Goal: Task Accomplishment & Management: Complete application form

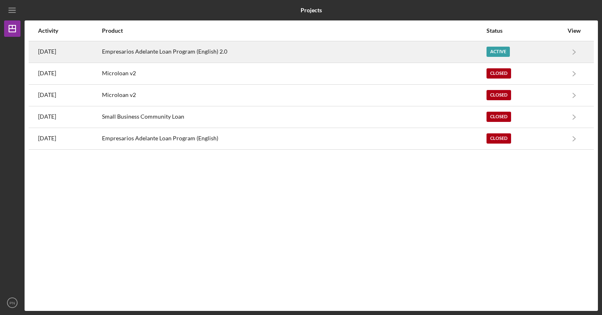
click at [259, 55] on div "Empresarios Adelante Loan Program (English) 2.0" at bounding box center [294, 52] width 384 height 20
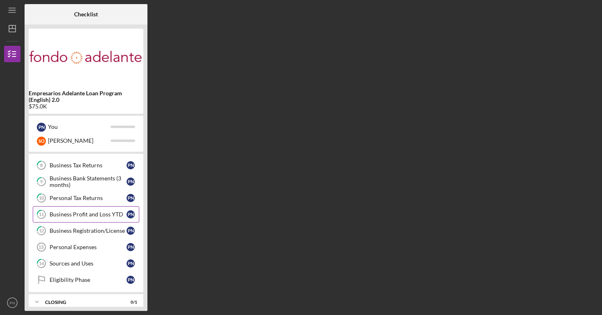
scroll to position [136, 0]
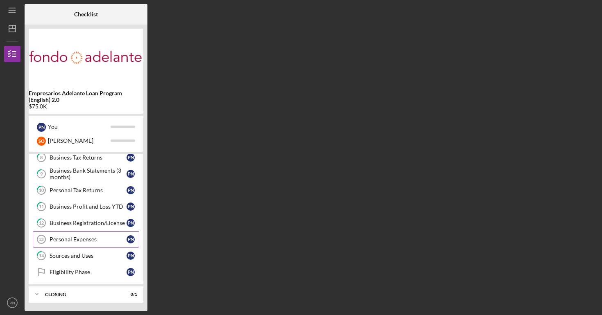
click at [77, 232] on link "Personal Expenses 13 Personal Expenses P N" at bounding box center [86, 239] width 106 height 16
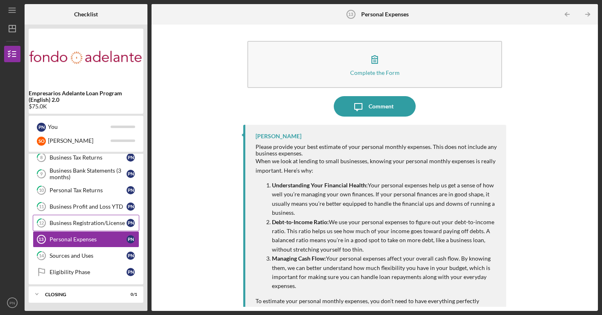
click at [78, 225] on div "Business Registration/License" at bounding box center [88, 223] width 77 height 7
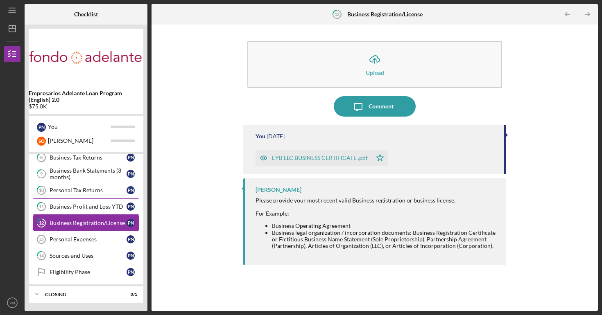
click at [109, 209] on div "Business Profit and Loss YTD" at bounding box center [88, 207] width 77 height 7
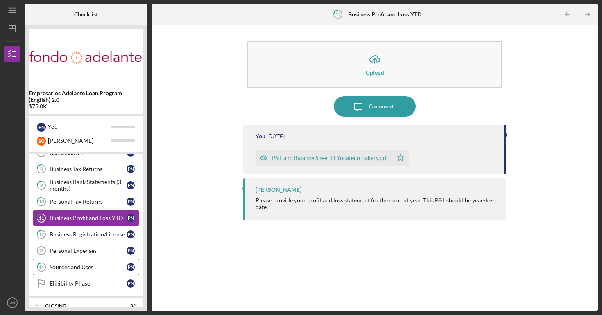
scroll to position [136, 0]
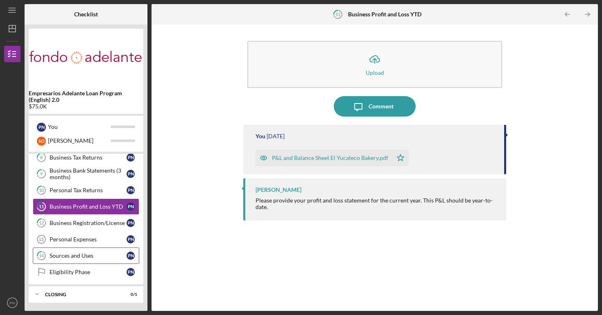
click at [89, 249] on link "14 Sources and Uses P N" at bounding box center [86, 256] width 106 height 16
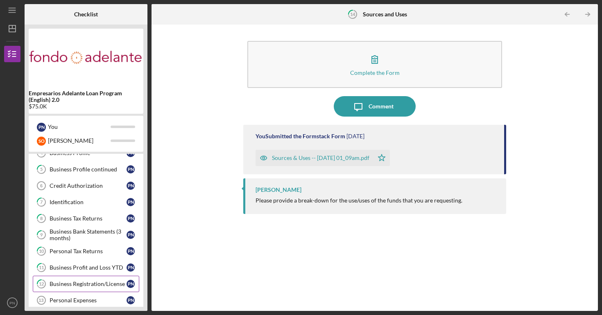
scroll to position [72, 0]
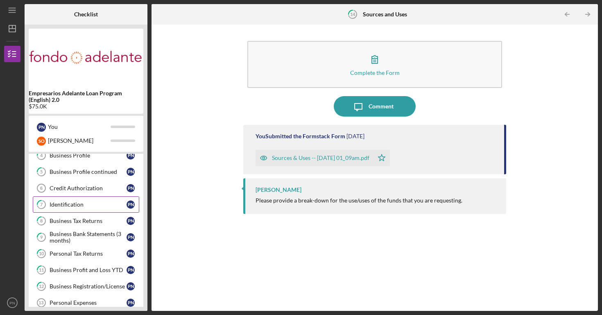
click at [95, 208] on link "7 Identification P N" at bounding box center [86, 205] width 106 height 16
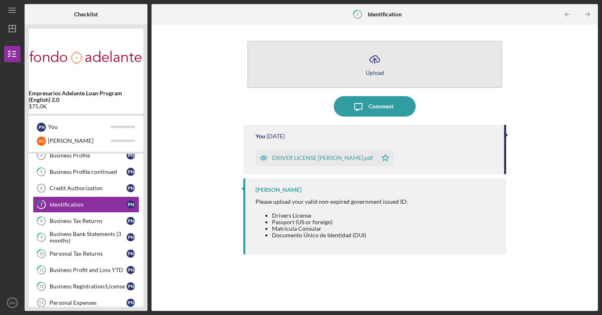
click at [359, 71] on button "Icon/Upload Upload" at bounding box center [374, 64] width 255 height 47
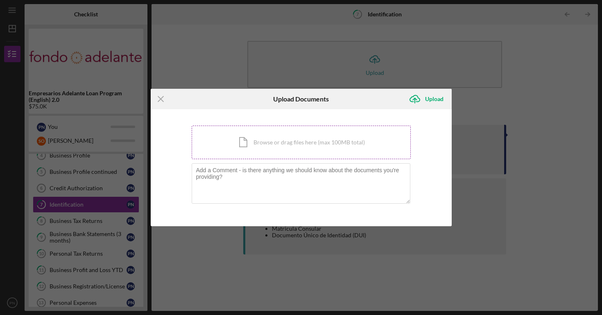
click at [361, 144] on div "Icon/Document Browse or drag files here (max 100MB total) Tap to choose files o…" at bounding box center [301, 143] width 219 height 34
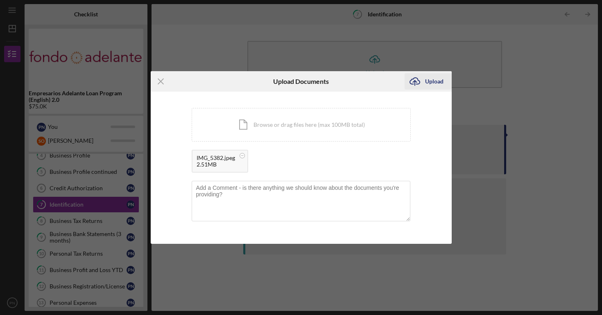
click at [435, 77] on div "Upload" at bounding box center [434, 81] width 18 height 16
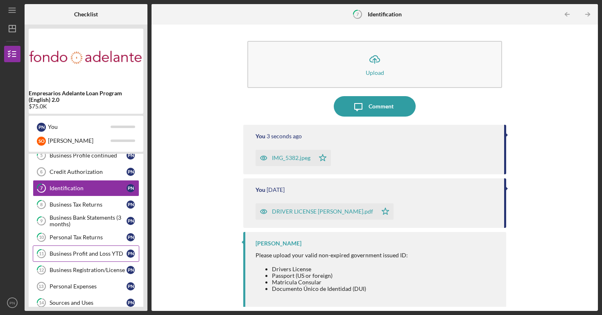
scroll to position [89, 0]
click at [82, 224] on div "Business Bank Statements (3 months)" at bounding box center [88, 221] width 77 height 13
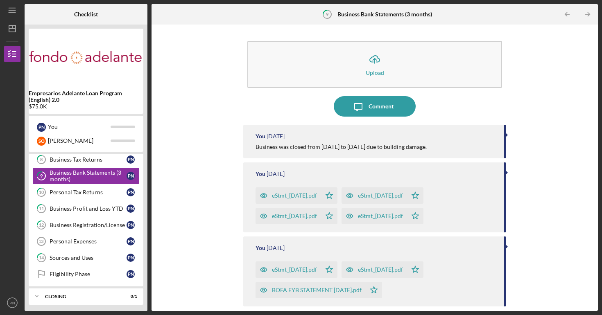
scroll to position [136, 0]
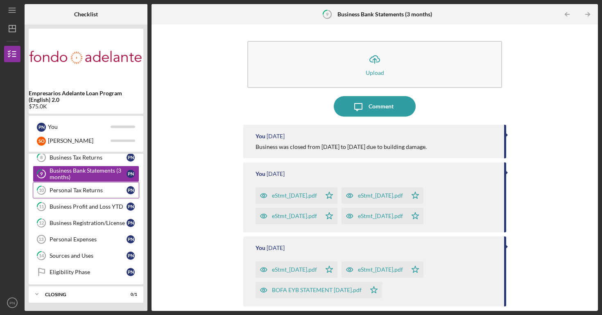
click at [101, 194] on link "10 Personal Tax Returns P N" at bounding box center [86, 190] width 106 height 16
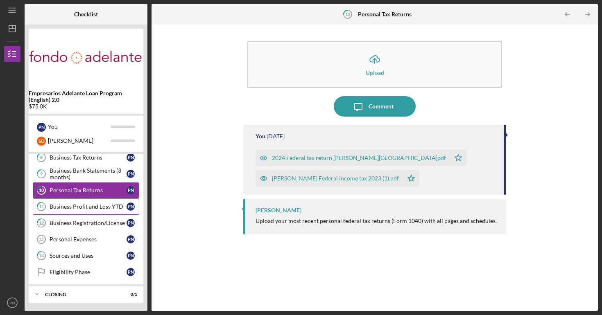
click at [101, 202] on link "11 Business Profit and Loss YTD P N" at bounding box center [86, 207] width 106 height 16
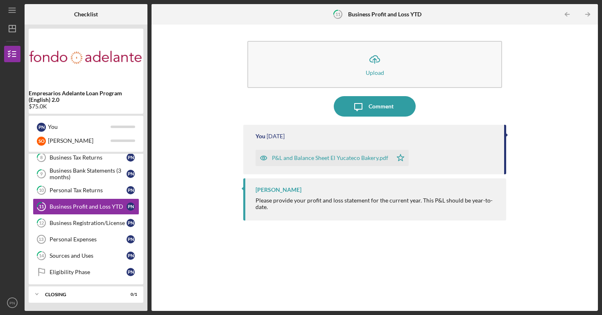
click at [309, 158] on div "P&L and Balance Sheet El Yucateco Bakery.pdf" at bounding box center [330, 158] width 116 height 7
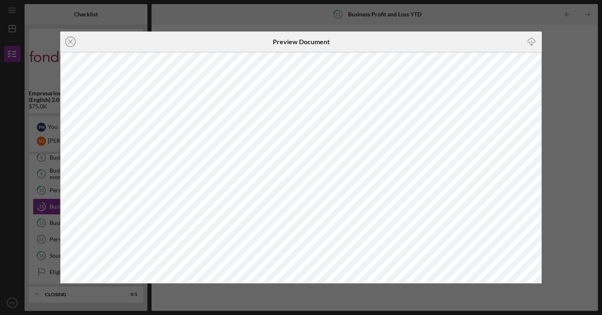
click at [306, 23] on div "Icon/Close Preview Document Icon/Download" at bounding box center [301, 157] width 602 height 315
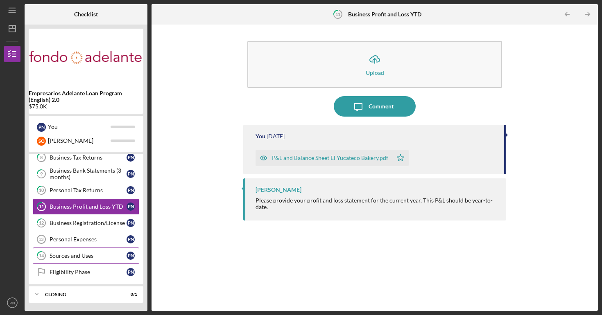
click at [108, 253] on div "Sources and Uses" at bounding box center [88, 256] width 77 height 7
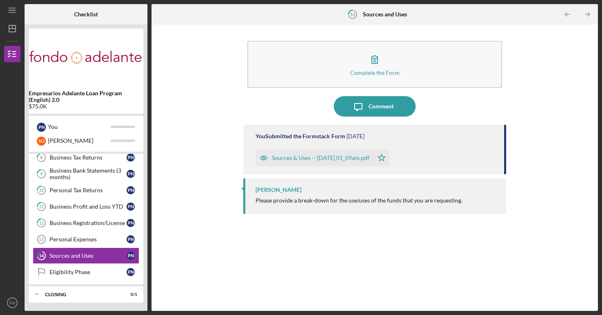
click at [297, 159] on div "Sources & Uses -- [DATE] 01_09am.pdf" at bounding box center [320, 158] width 97 height 7
